Goal: Find specific page/section: Find specific page/section

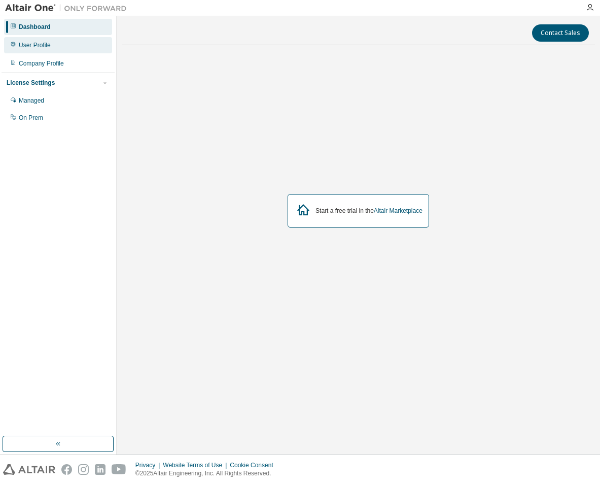
click at [65, 47] on div "User Profile" at bounding box center [58, 45] width 108 height 16
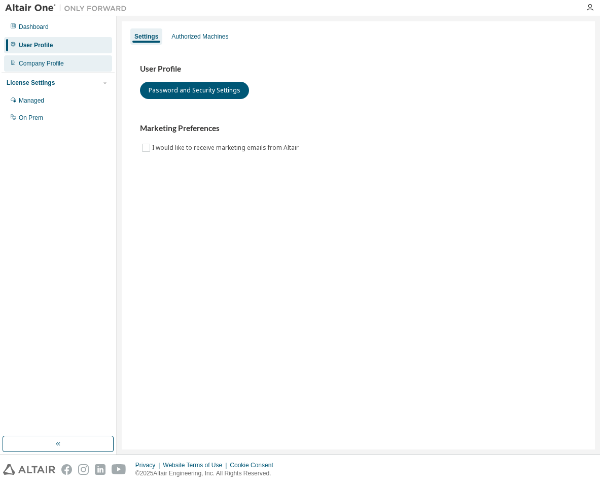
click at [66, 56] on div "Company Profile" at bounding box center [58, 63] width 108 height 16
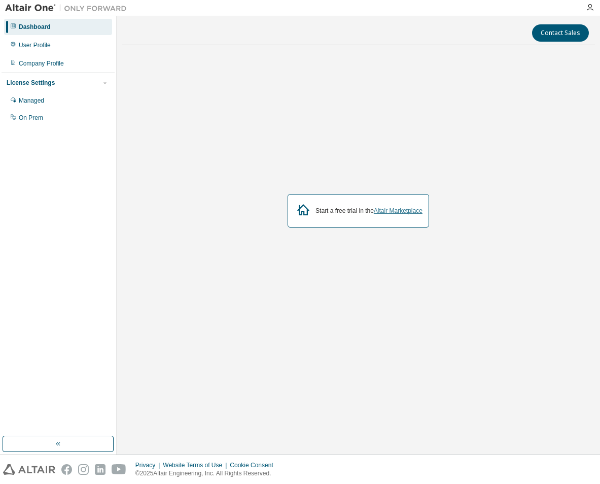
click at [380, 212] on link "Altair Marketplace" at bounding box center [398, 210] width 49 height 7
